Goal: Use online tool/utility: Utilize a website feature to perform a specific function

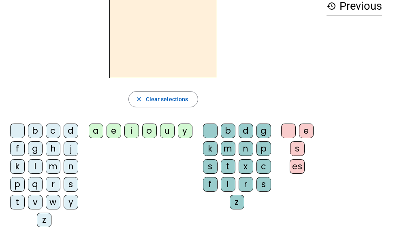
scroll to position [41, 0]
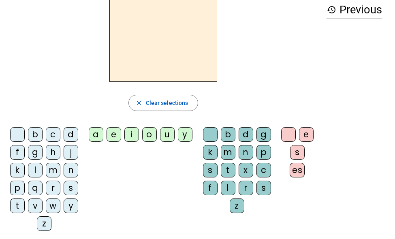
click at [100, 138] on div "a" at bounding box center [96, 134] width 15 height 15
click at [243, 149] on div "n" at bounding box center [245, 152] width 15 height 15
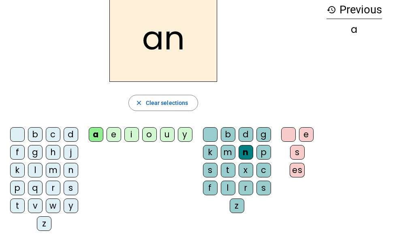
click at [306, 134] on div "e" at bounding box center [306, 134] width 15 height 15
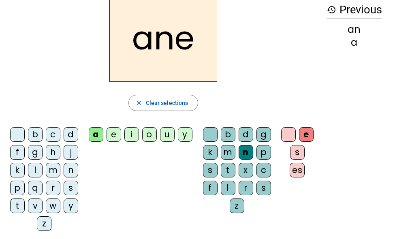
click at [227, 153] on div "m" at bounding box center [228, 152] width 15 height 15
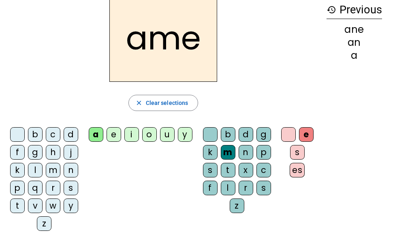
click at [265, 128] on div "g" at bounding box center [263, 134] width 15 height 15
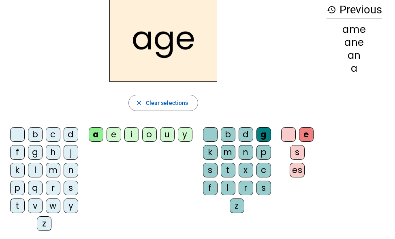
click at [20, 191] on div "p" at bounding box center [17, 187] width 15 height 15
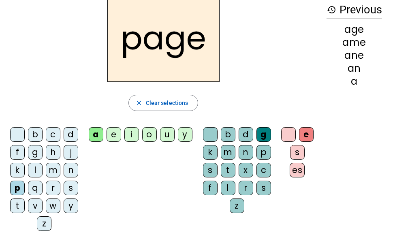
click at [72, 186] on div "s" at bounding box center [71, 187] width 15 height 15
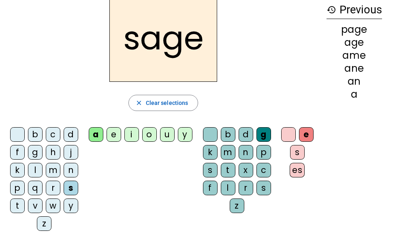
click at [71, 171] on div "n" at bounding box center [71, 170] width 15 height 15
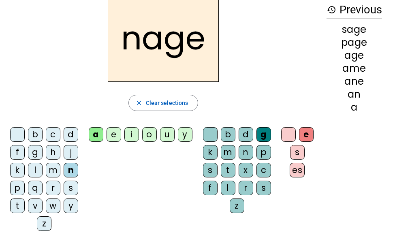
click at [54, 171] on div "m" at bounding box center [53, 170] width 15 height 15
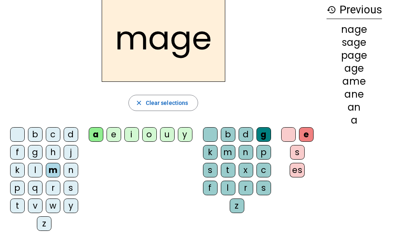
click at [164, 139] on div "u" at bounding box center [167, 134] width 15 height 15
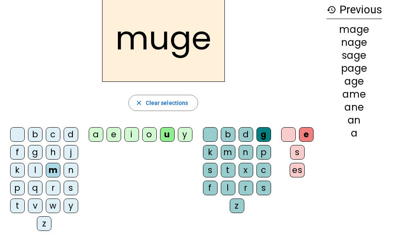
click at [32, 168] on div "l" at bounding box center [35, 170] width 15 height 15
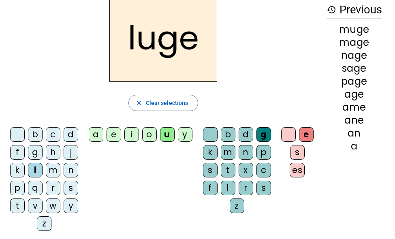
click at [146, 136] on div "o" at bounding box center [149, 134] width 15 height 15
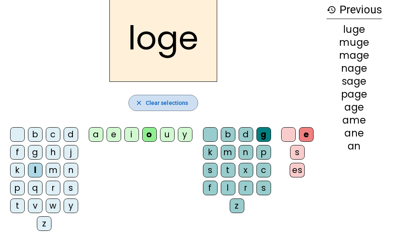
click at [182, 93] on span "button" at bounding box center [163, 102] width 69 height 19
